Goal: Task Accomplishment & Management: Use online tool/utility

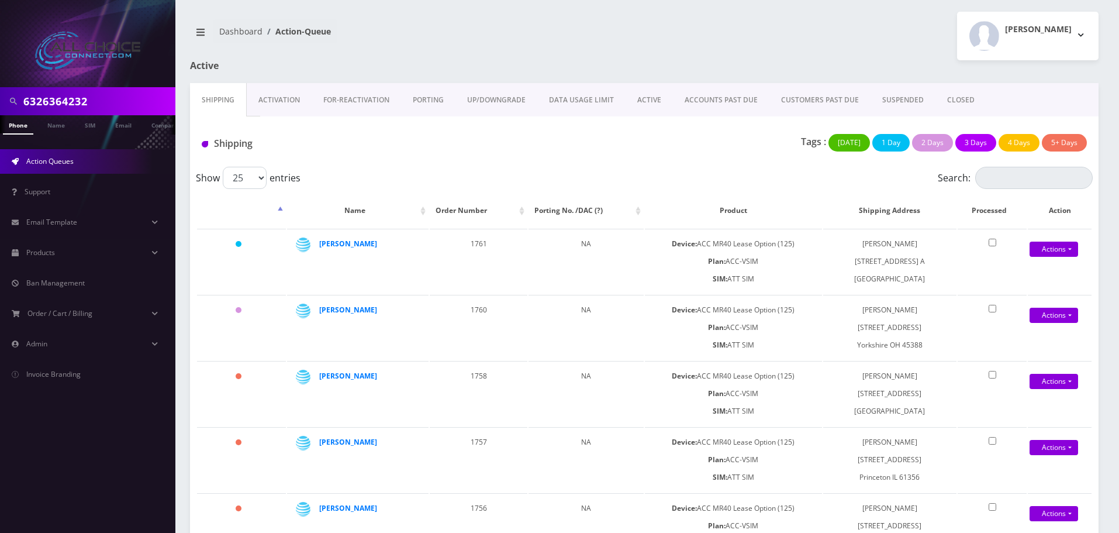
click at [60, 98] on input "6326364232" at bounding box center [97, 101] width 149 height 22
paste input "[PERSON_NAME]"
type input "[PERSON_NAME]"
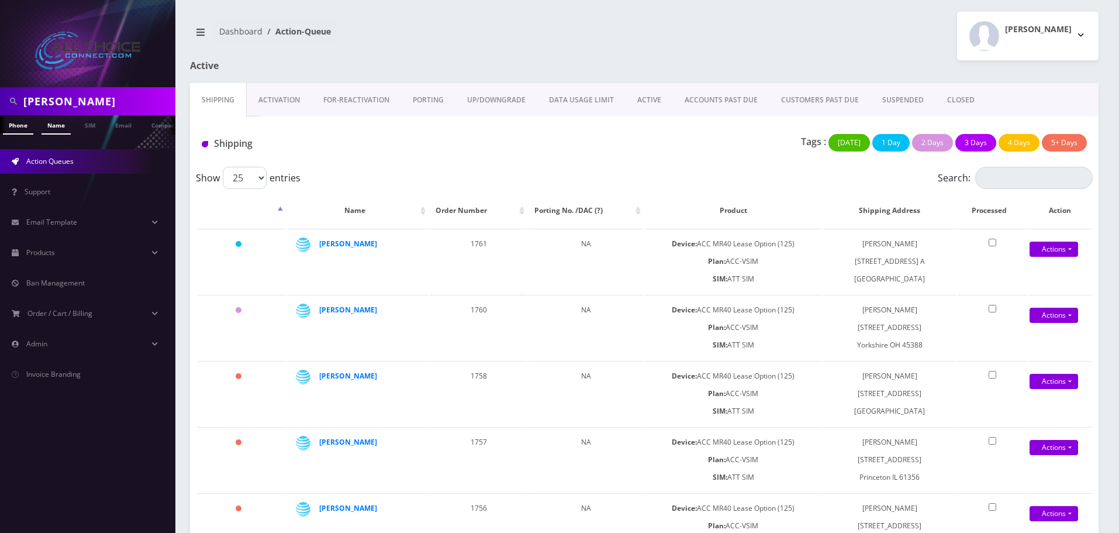
click at [62, 122] on link "Name" at bounding box center [56, 124] width 29 height 19
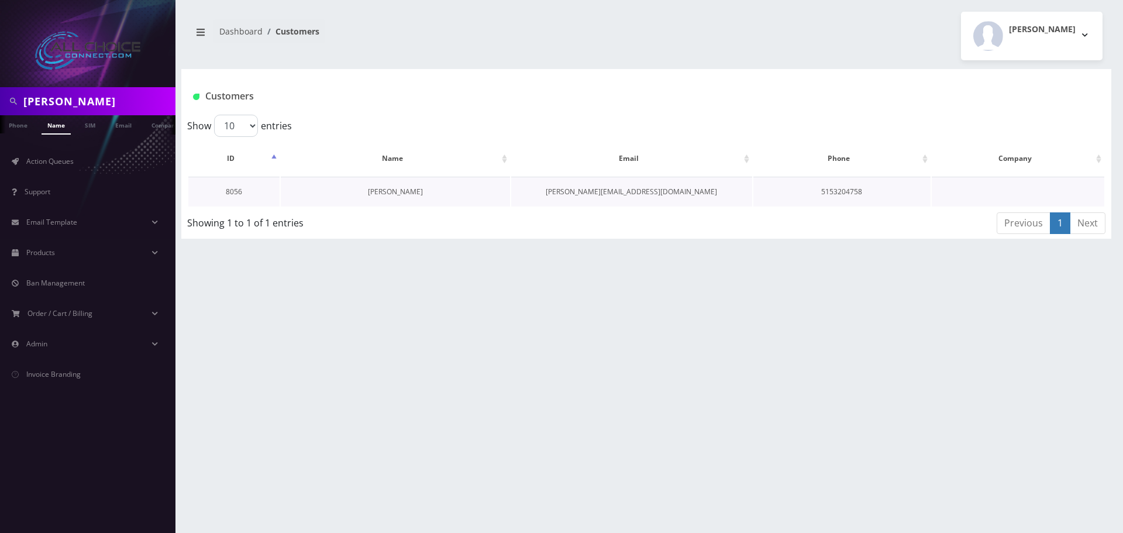
click at [407, 188] on link "Daniel Borchardt" at bounding box center [395, 192] width 55 height 10
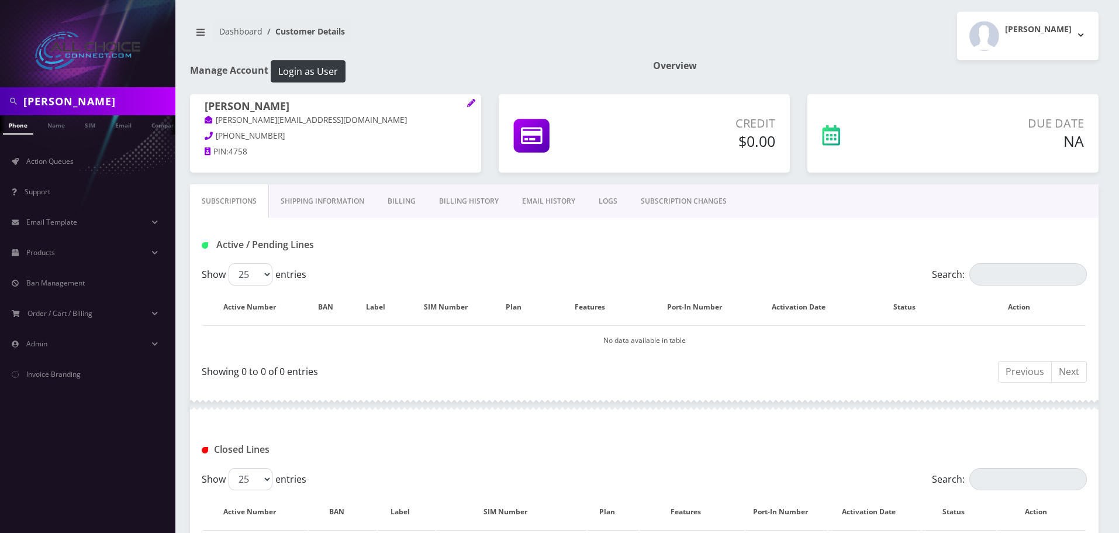
click at [462, 201] on link "Billing History" at bounding box center [468, 201] width 83 height 34
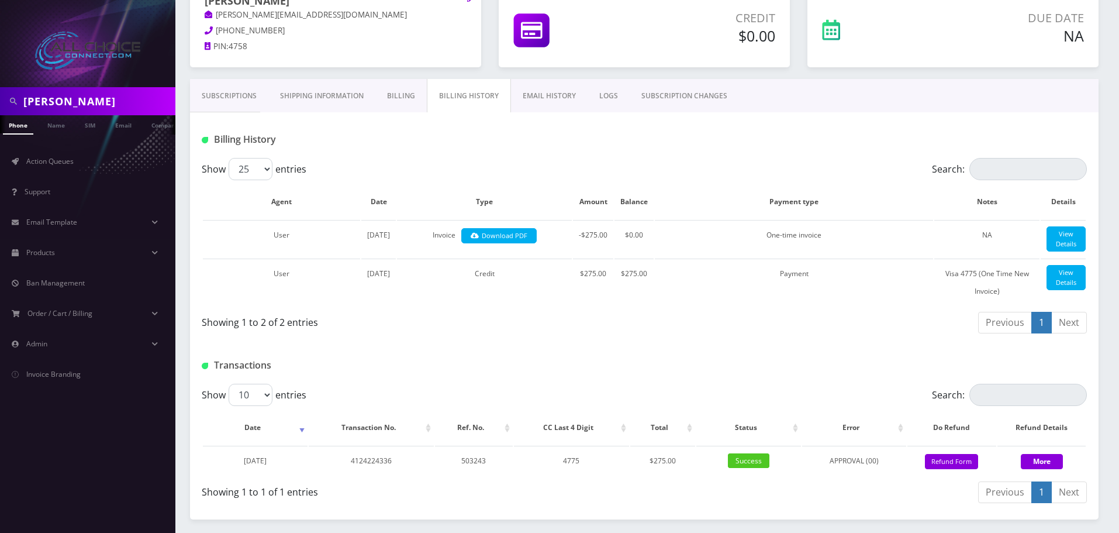
scroll to position [194, 0]
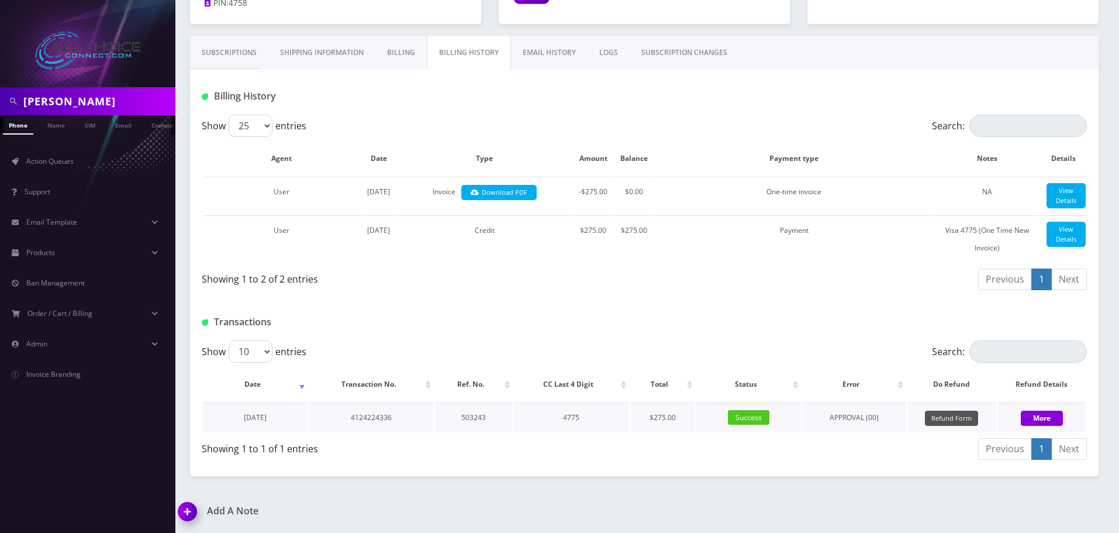
click at [944, 416] on button "Refund Form" at bounding box center [951, 418] width 53 height 16
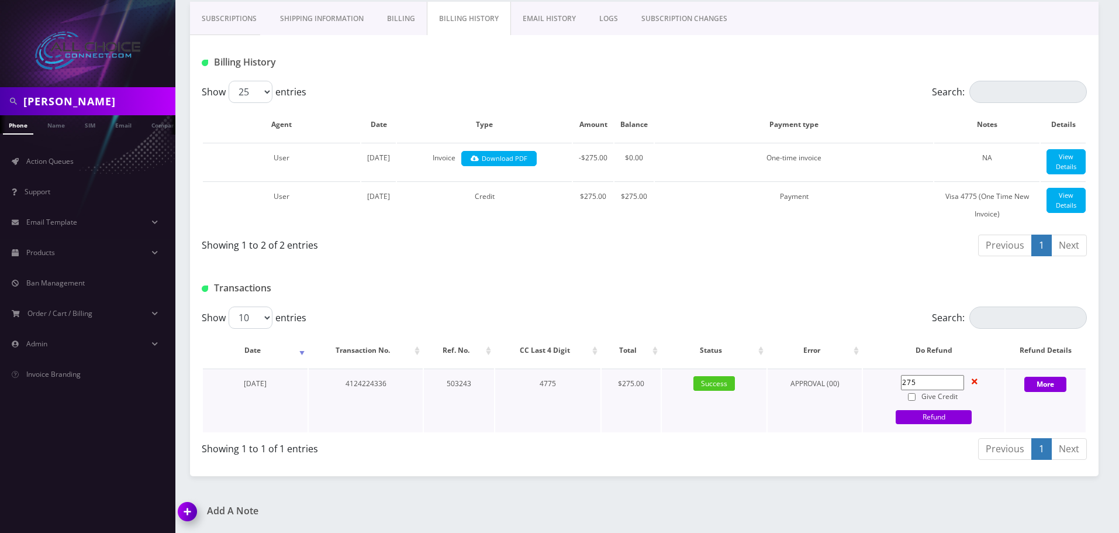
click at [915, 390] on input "275" at bounding box center [932, 382] width 63 height 15
type input "225"
click at [910, 401] on input "Give Credit" at bounding box center [912, 397] width 8 height 8
checkbox input "true"
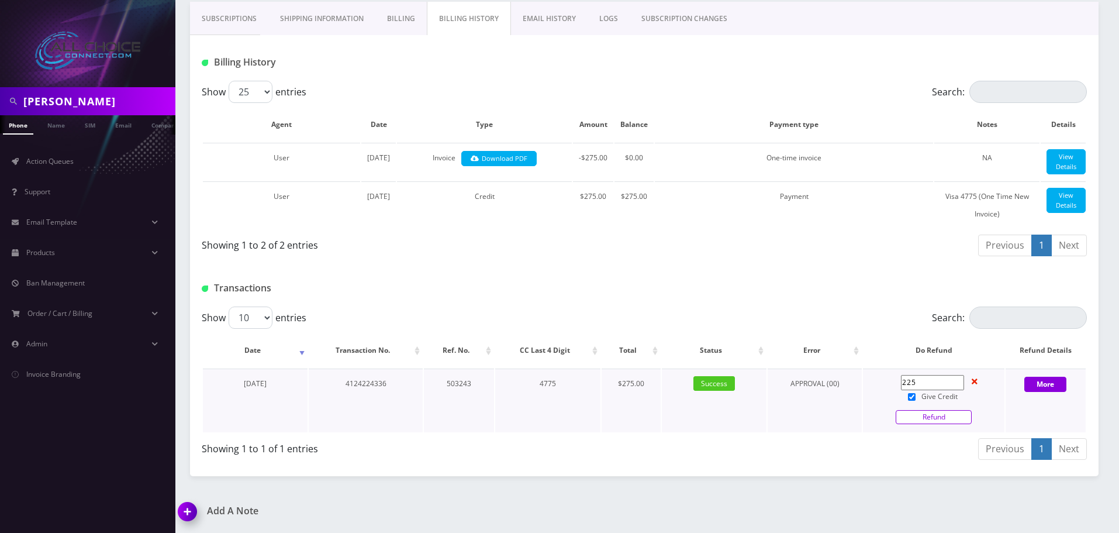
click at [937, 424] on link "Refund" at bounding box center [934, 417] width 76 height 14
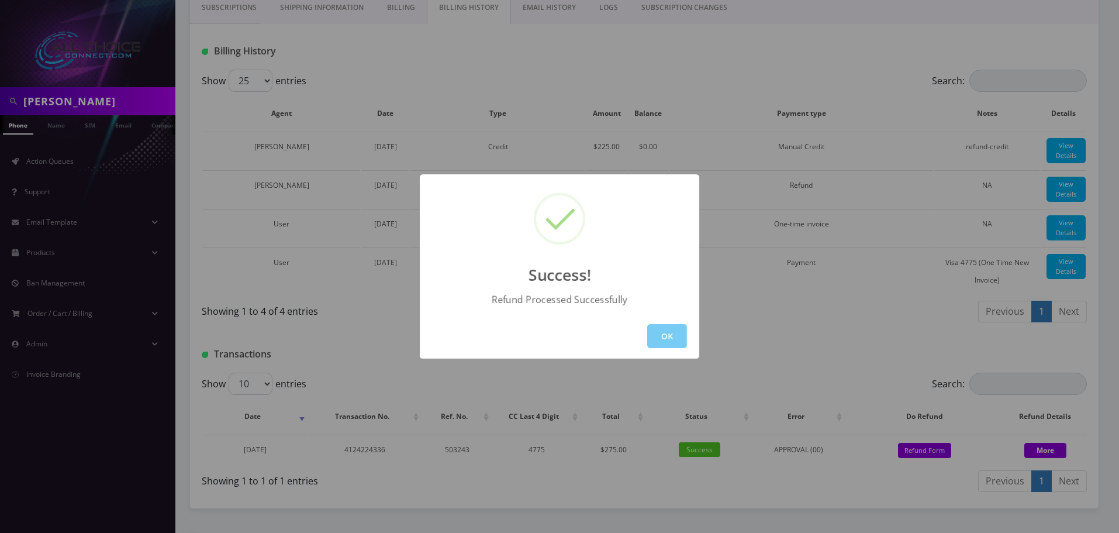
click at [671, 328] on button "OK" at bounding box center [667, 336] width 40 height 24
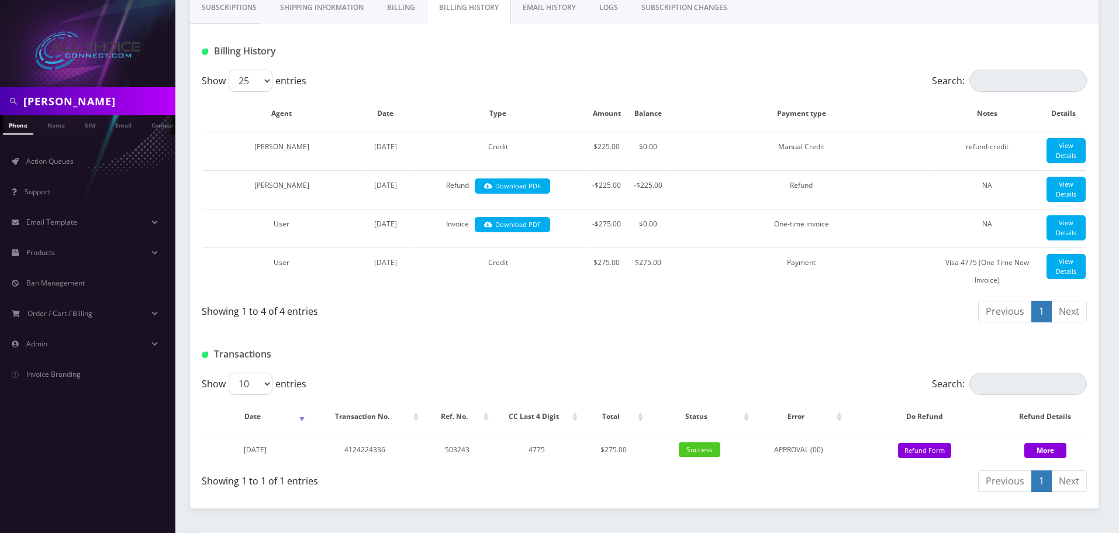
scroll to position [0, 0]
